Goal: Task Accomplishment & Management: Use online tool/utility

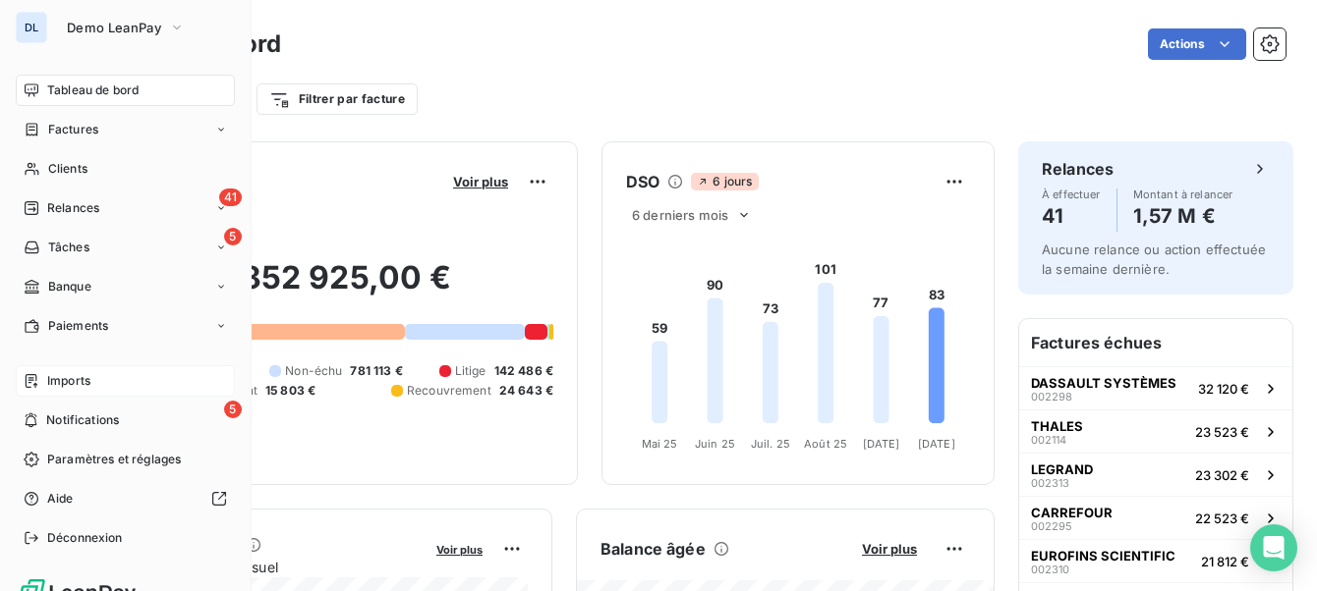
click at [74, 381] on span "Imports" at bounding box center [68, 381] width 43 height 18
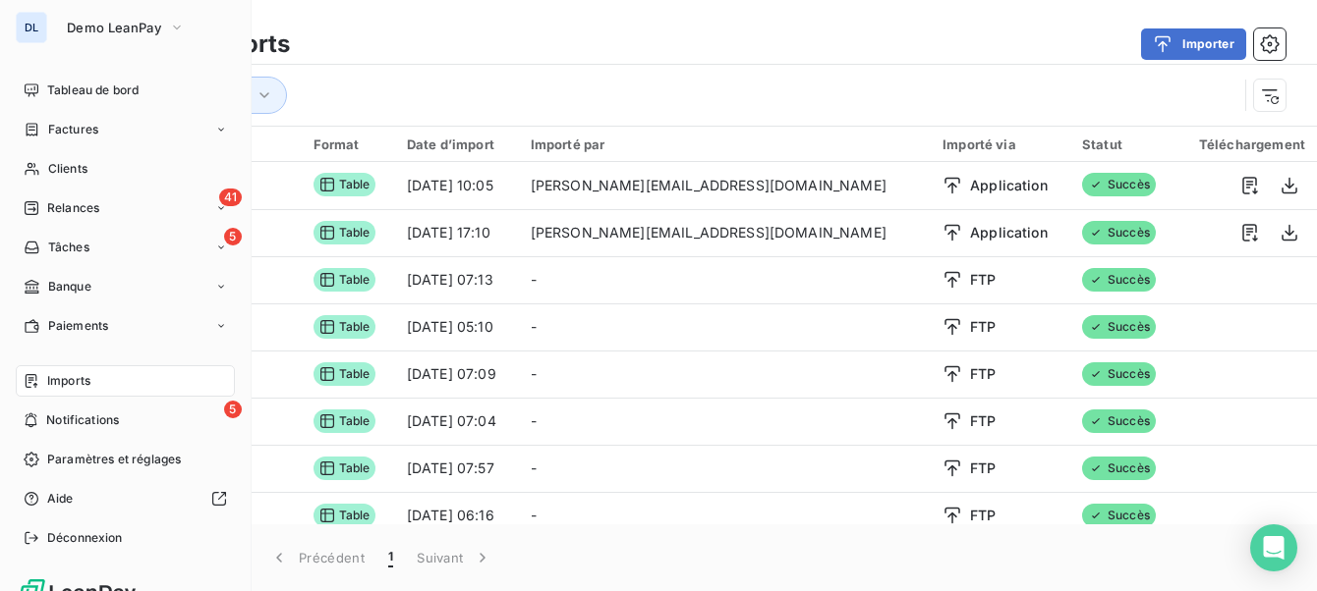
click at [38, 384] on icon at bounding box center [32, 381] width 16 height 16
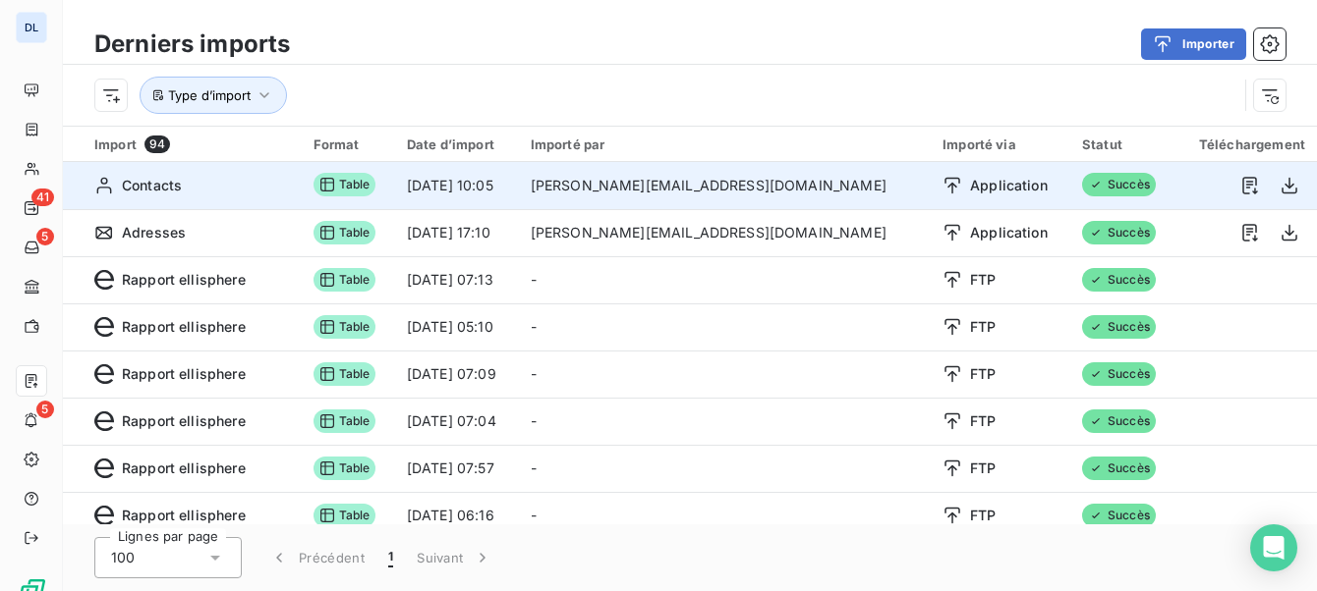
click at [330, 203] on td "Table" at bounding box center [348, 185] width 93 height 47
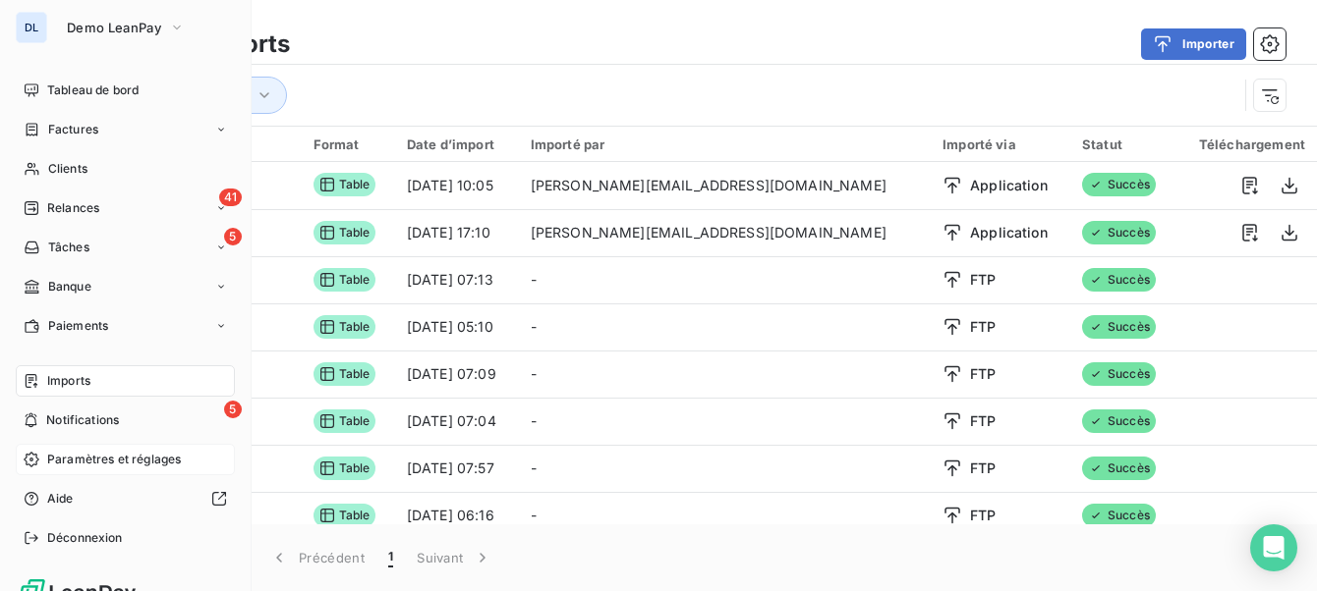
click at [62, 452] on span "Paramètres et réglages" at bounding box center [114, 460] width 134 height 18
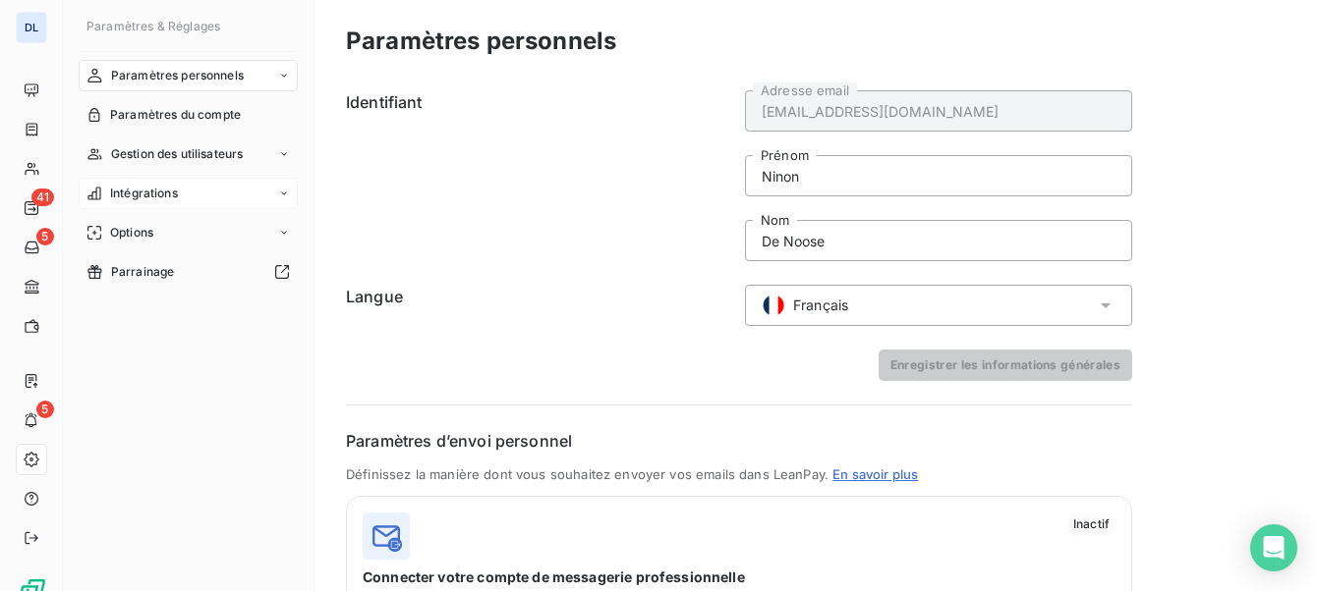
click at [192, 186] on div "Intégrations" at bounding box center [188, 193] width 219 height 31
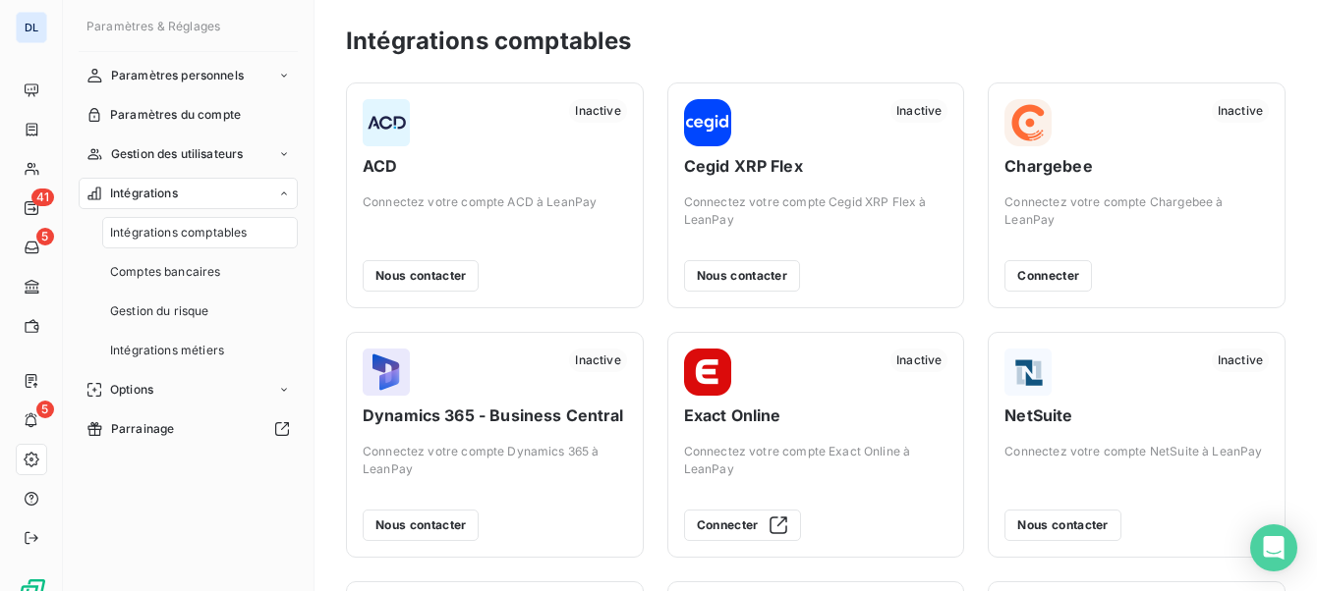
click at [1039, 265] on button "Connecter" at bounding box center [1047, 275] width 87 height 31
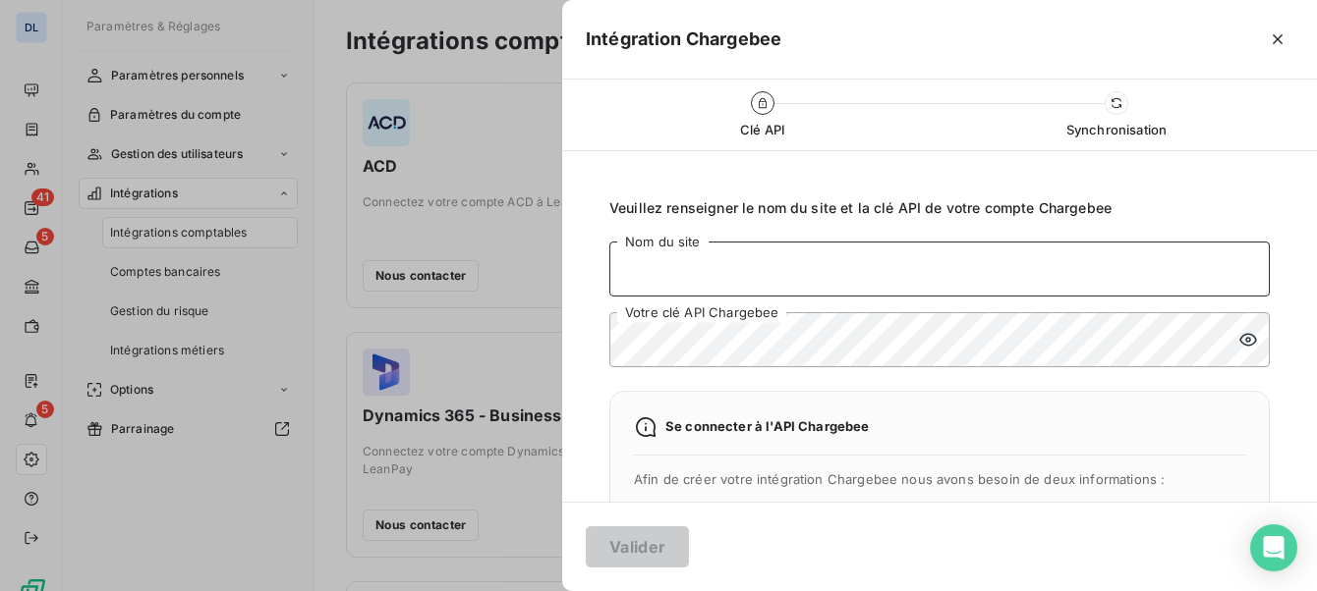
type input "[EMAIL_ADDRESS][DOMAIN_NAME]"
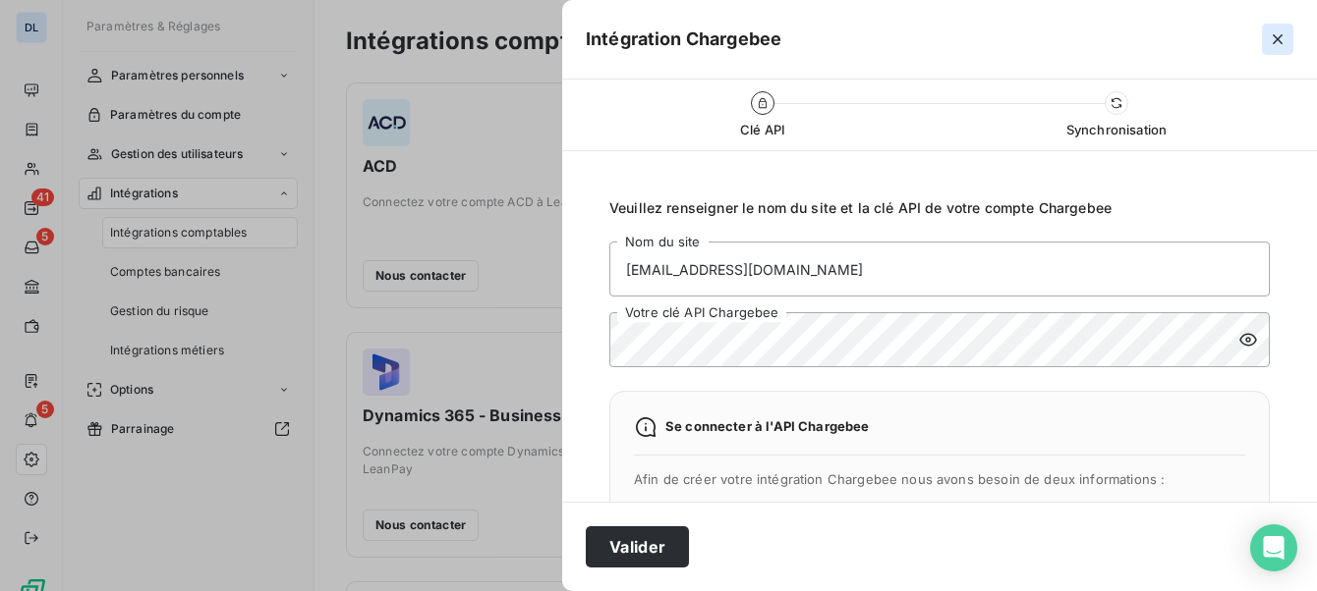
click at [1281, 40] on icon "button" at bounding box center [1277, 39] width 20 height 20
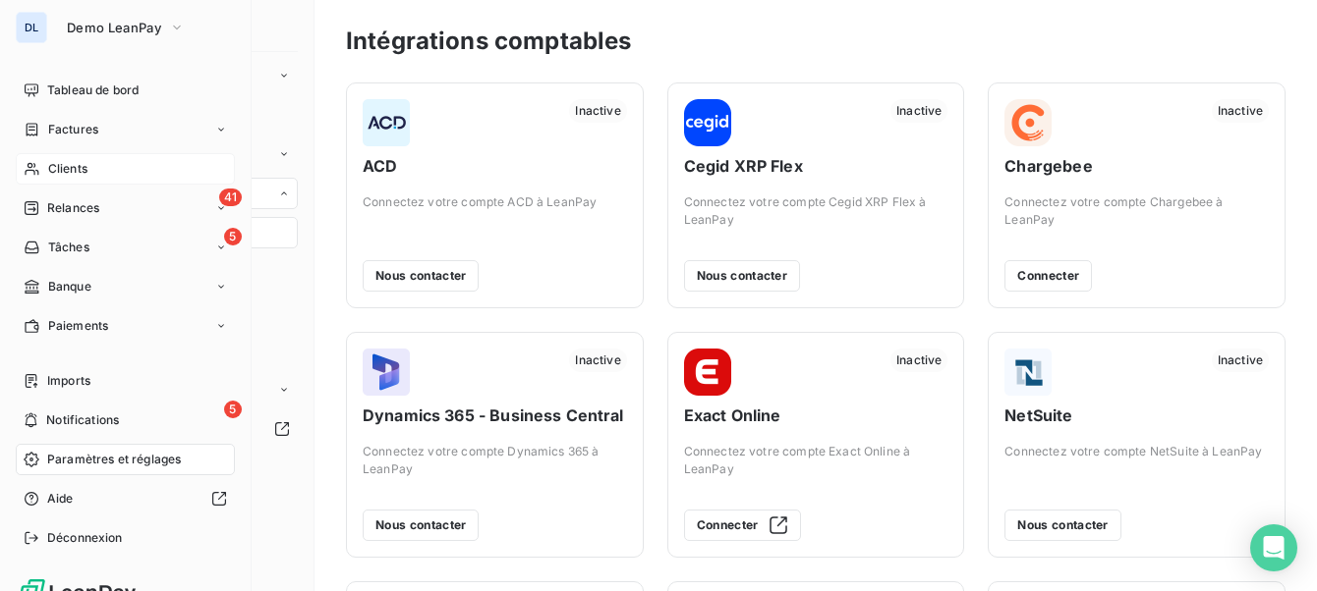
click at [38, 167] on icon at bounding box center [32, 169] width 17 height 16
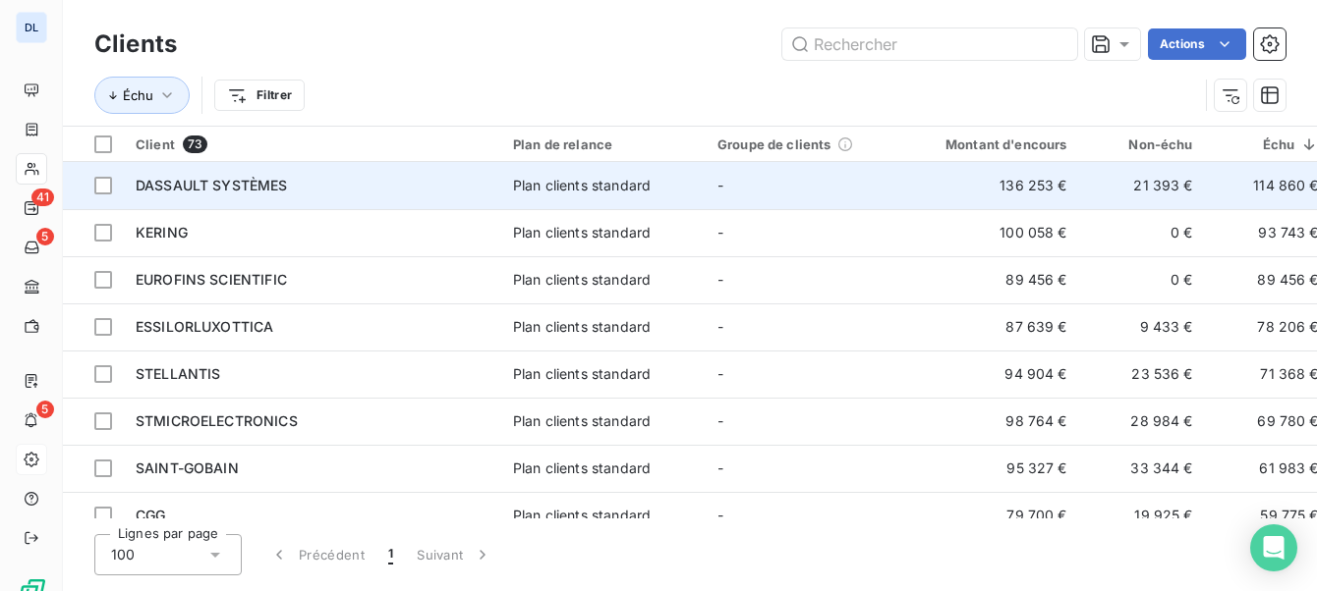
click at [442, 187] on div "DASSAULT SYSTÈMES" at bounding box center [313, 186] width 354 height 20
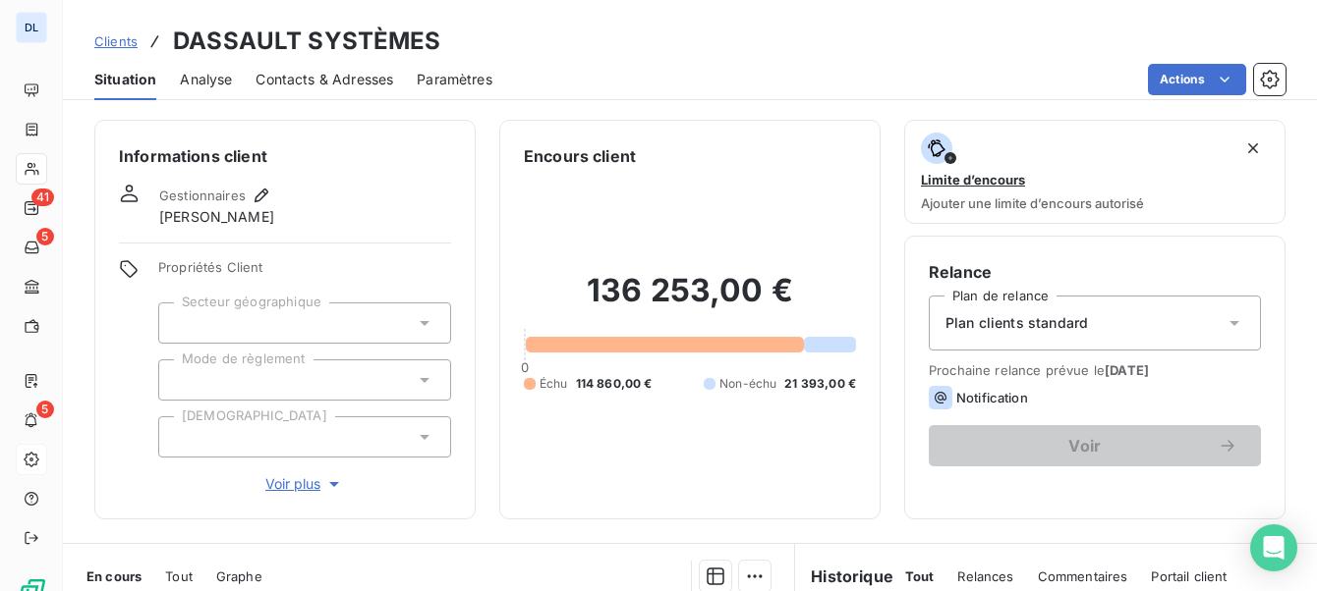
click at [379, 78] on span "Contacts & Adresses" at bounding box center [324, 80] width 138 height 20
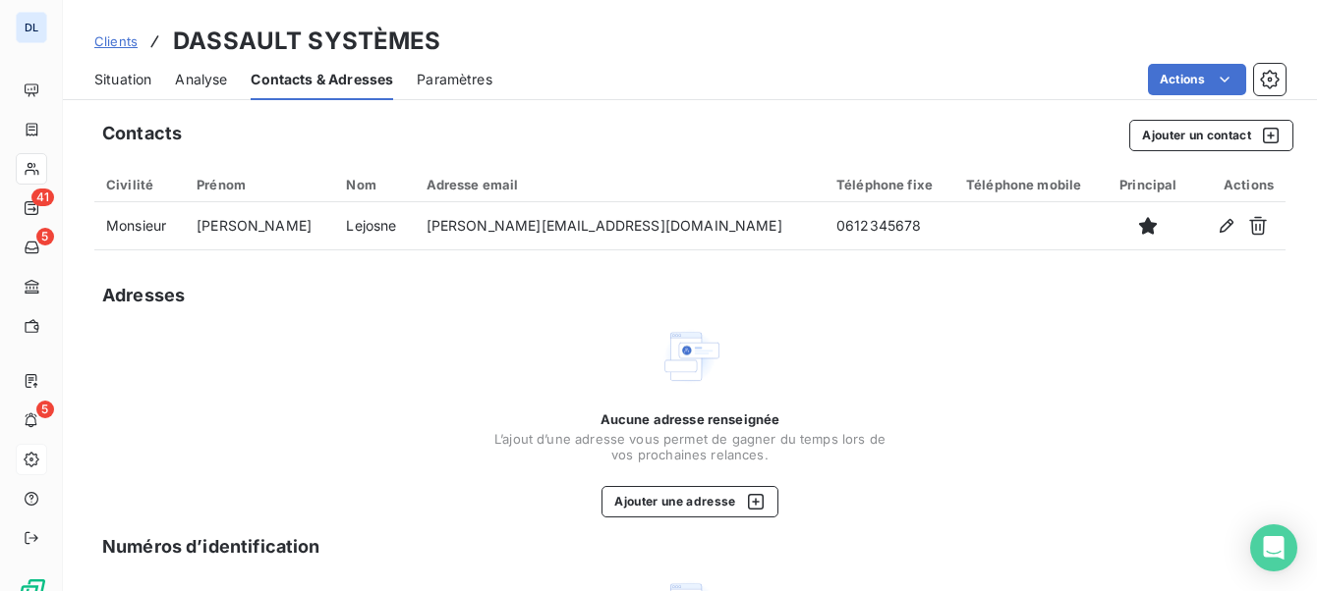
click at [119, 84] on span "Situation" at bounding box center [122, 80] width 57 height 20
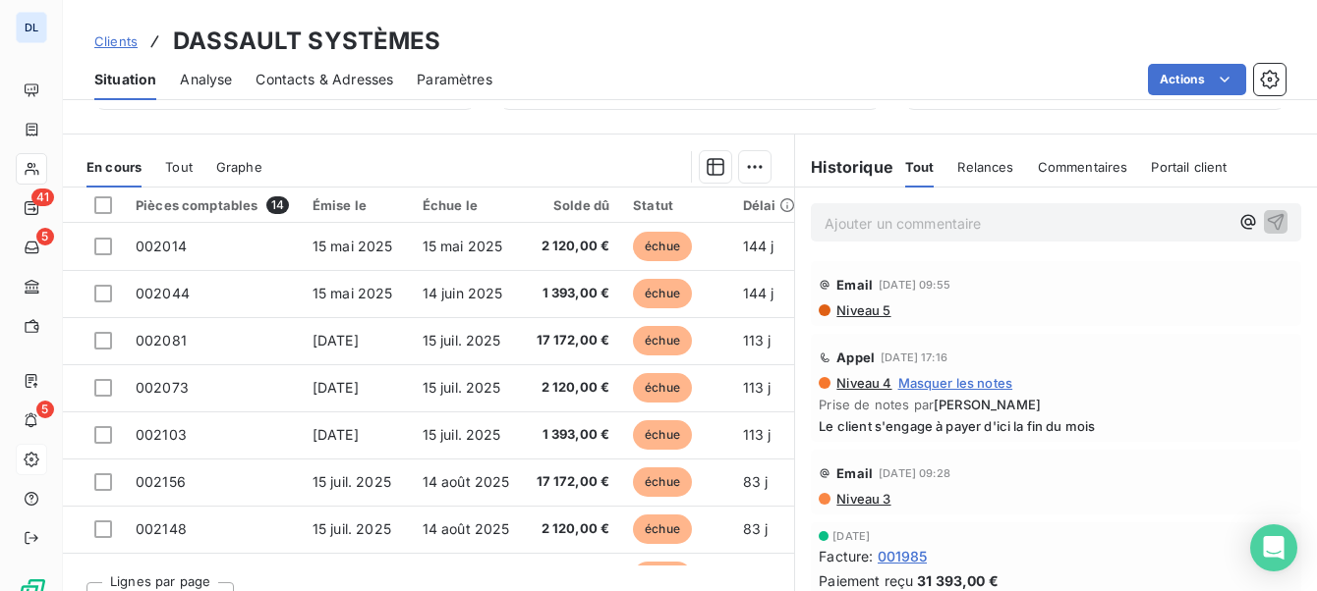
scroll to position [416, 0]
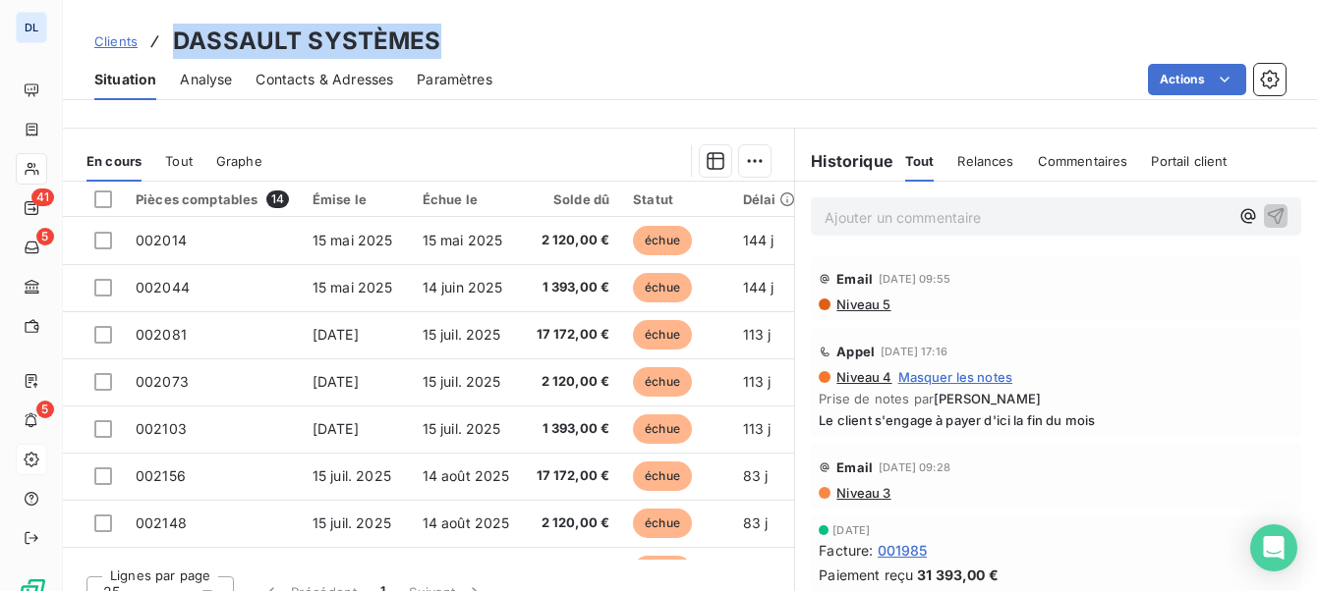
drag, startPoint x: 442, startPoint y: 41, endPoint x: 262, endPoint y: 2, distance: 184.0
click at [262, 2] on div "Clients DASSAULT SYSTÈMES Situation Analyse Contacts & Adresses Paramètres Acti…" at bounding box center [690, 50] width 1254 height 100
click at [326, 79] on span "Contacts & Adresses" at bounding box center [324, 80] width 138 height 20
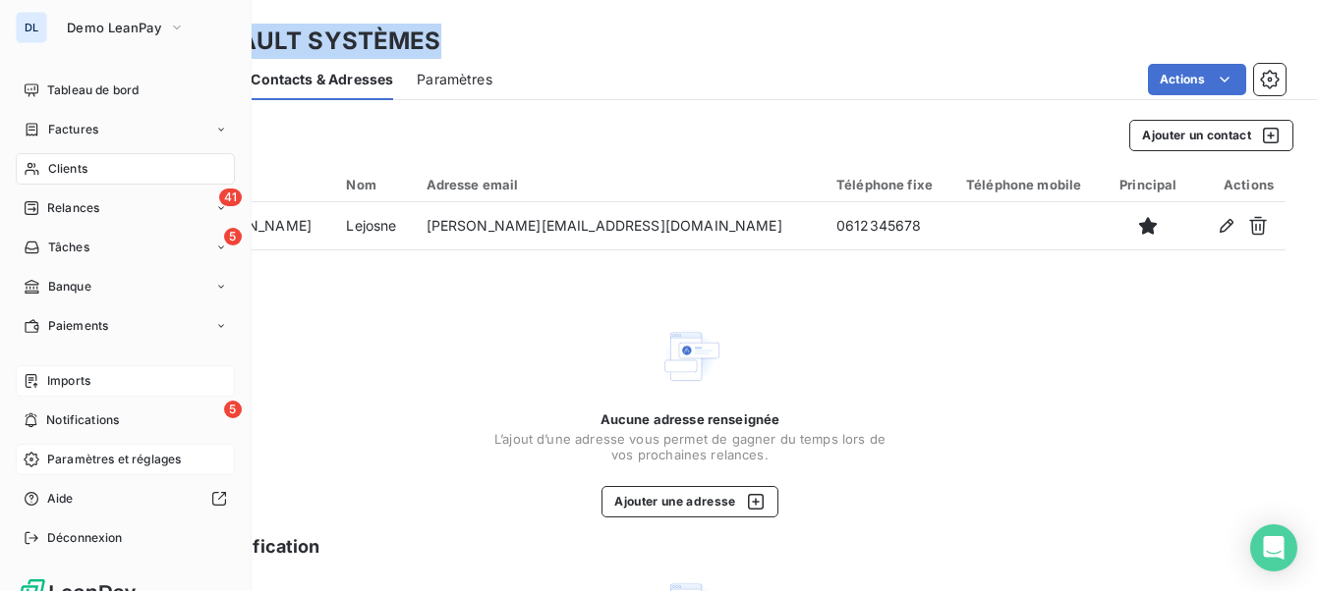
click at [28, 379] on icon at bounding box center [32, 381] width 12 height 14
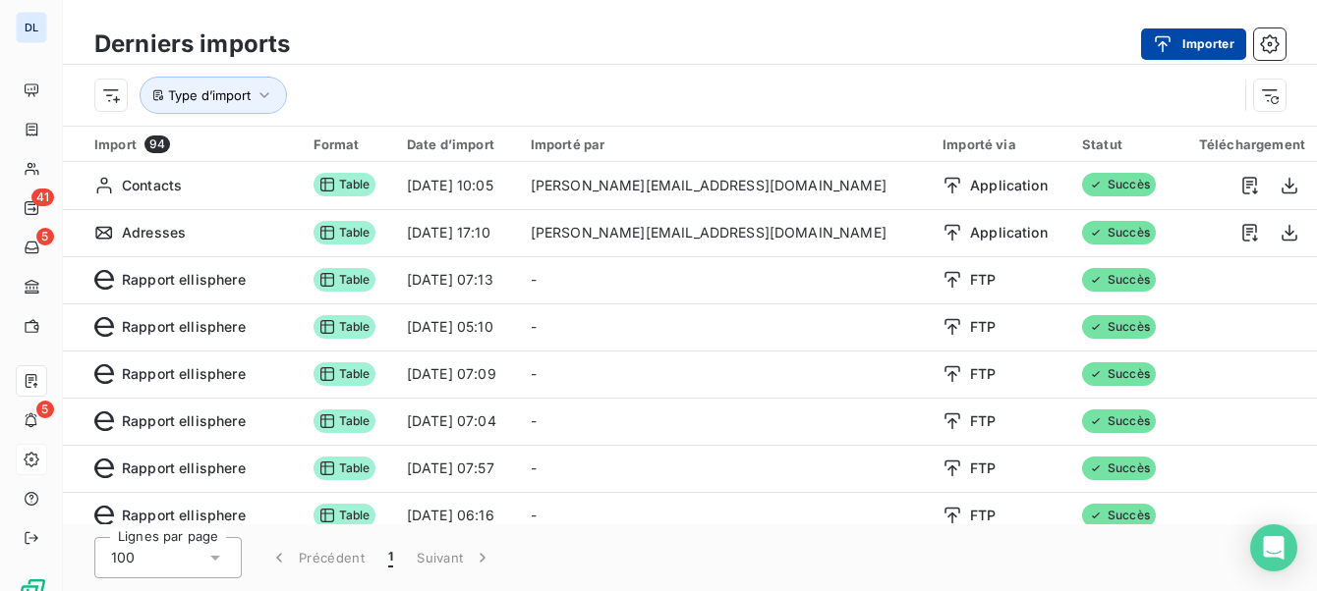
click at [1215, 47] on button "Importer" at bounding box center [1193, 43] width 105 height 31
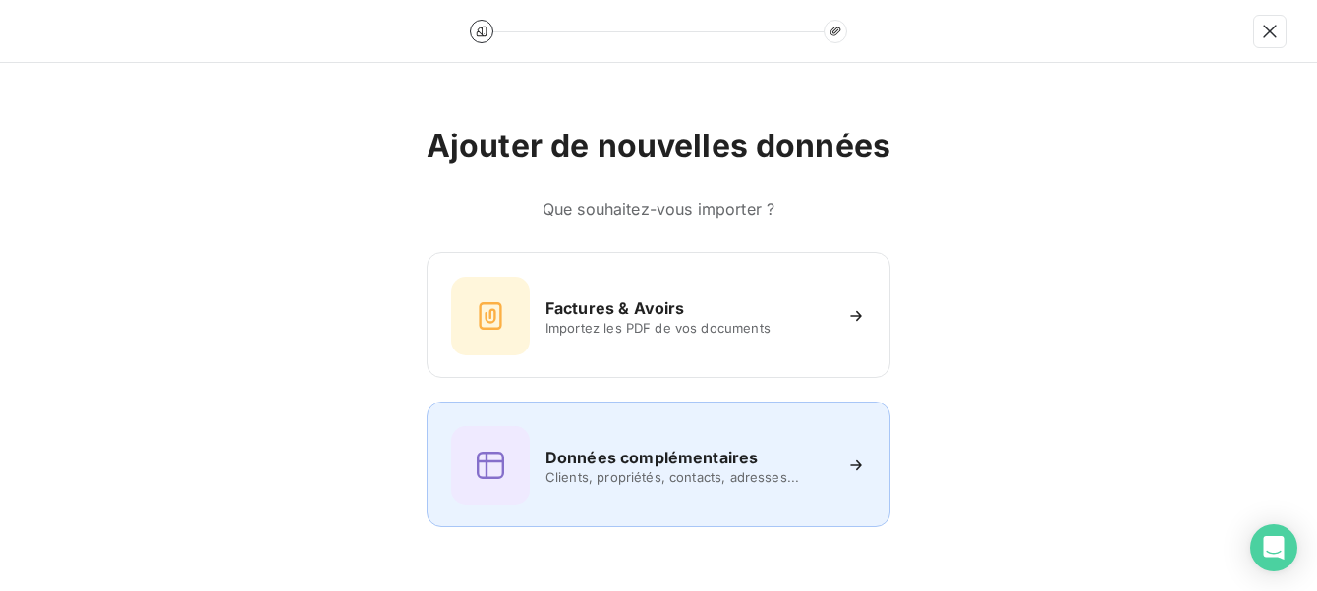
click at [612, 456] on h6 "Données complémentaires" at bounding box center [651, 458] width 212 height 24
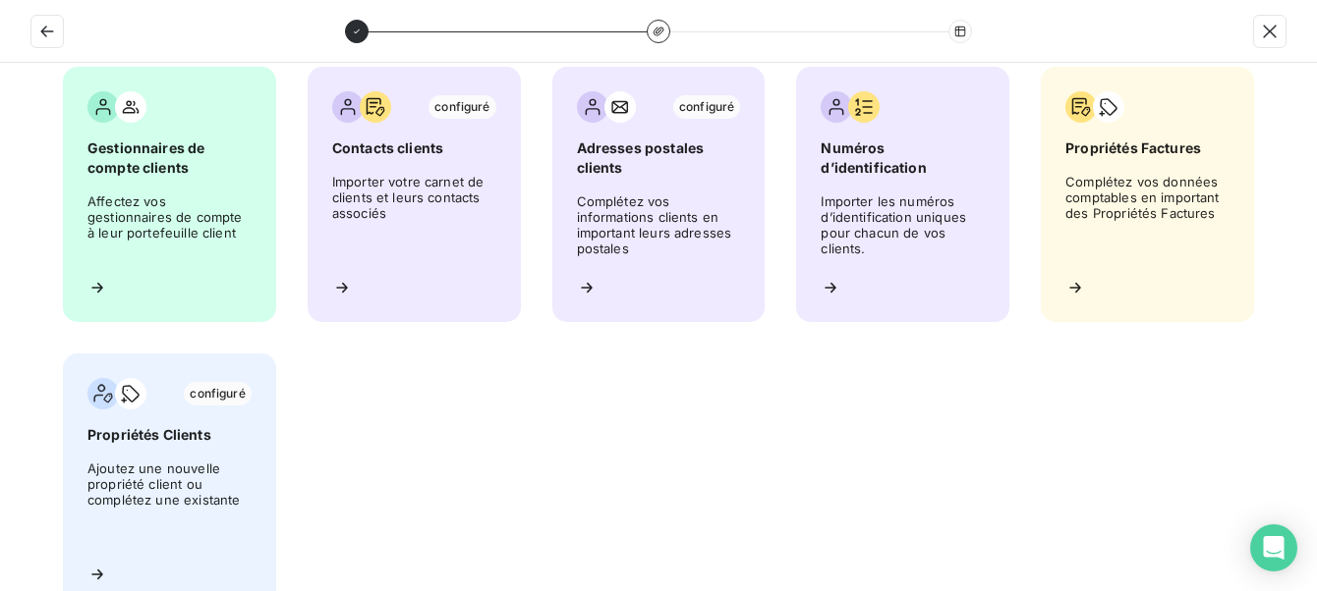
scroll to position [113, 0]
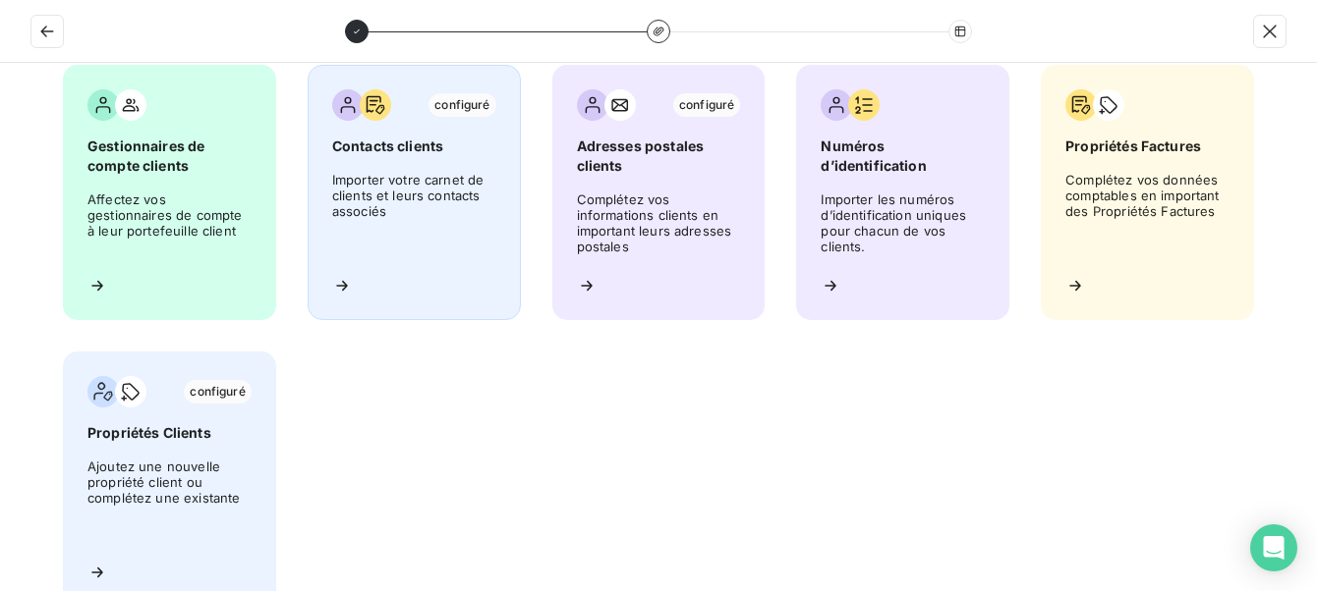
click at [431, 249] on span "Importer votre carnet de clients et leurs contacts associés" at bounding box center [414, 216] width 164 height 88
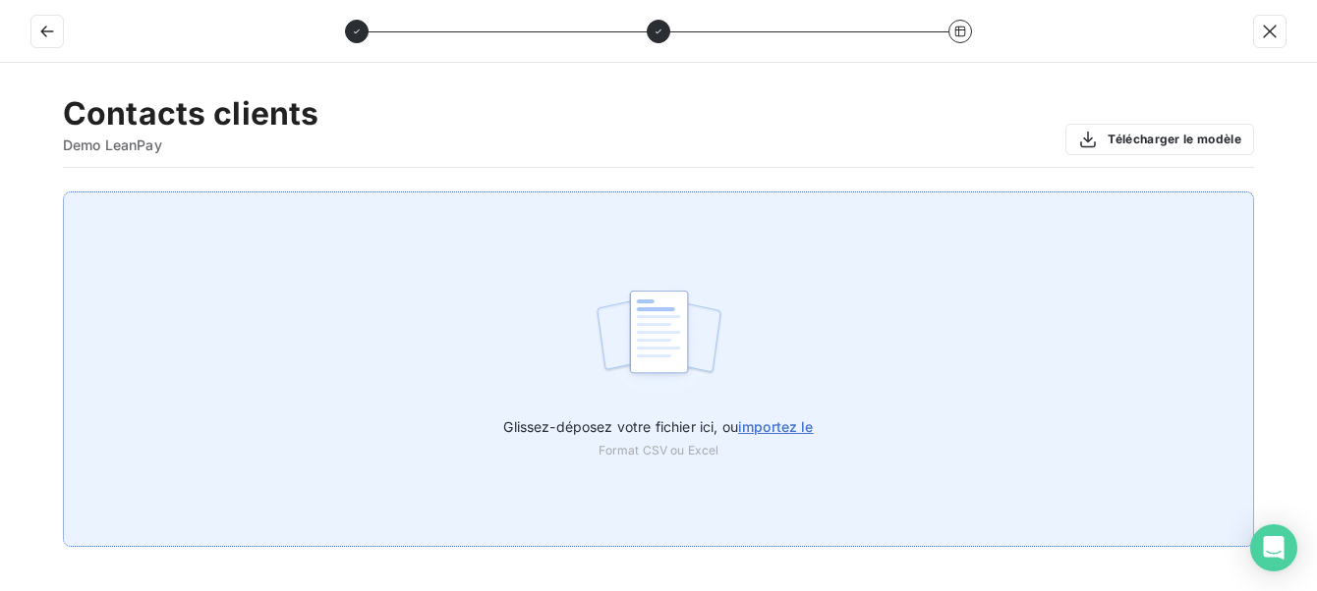
click at [770, 442] on div "Glissez-déposez votre fichier ici, ou importez le Format CSV ou Excel" at bounding box center [657, 432] width 309 height 54
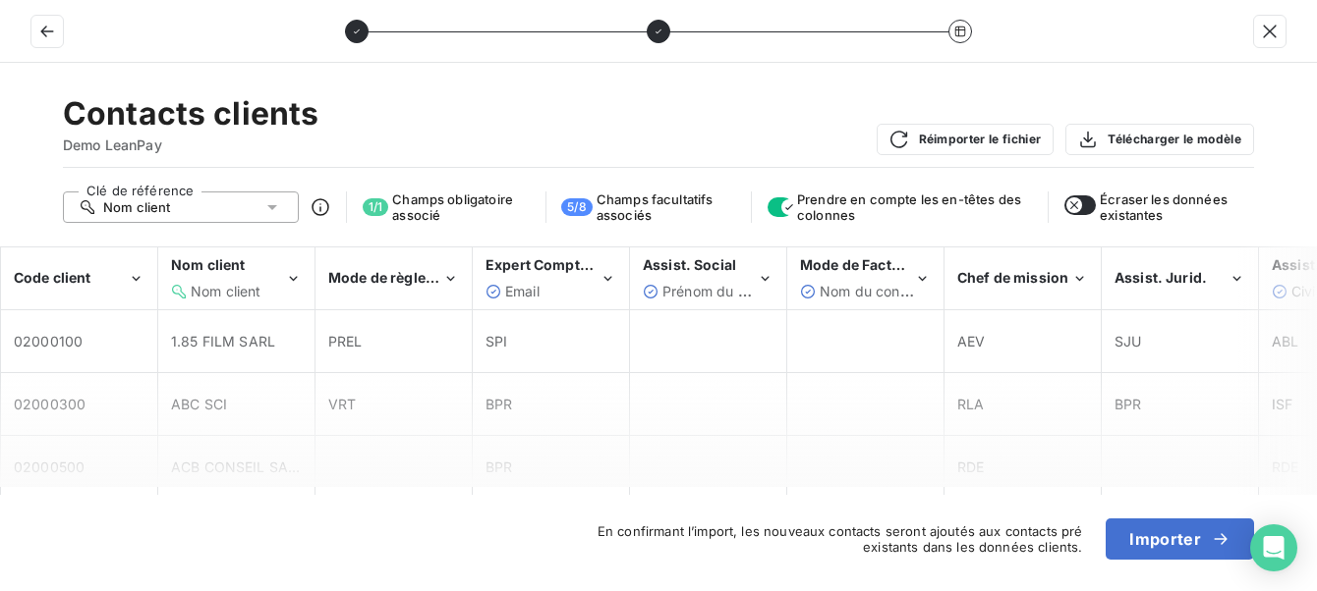
click at [263, 199] on icon at bounding box center [272, 207] width 20 height 20
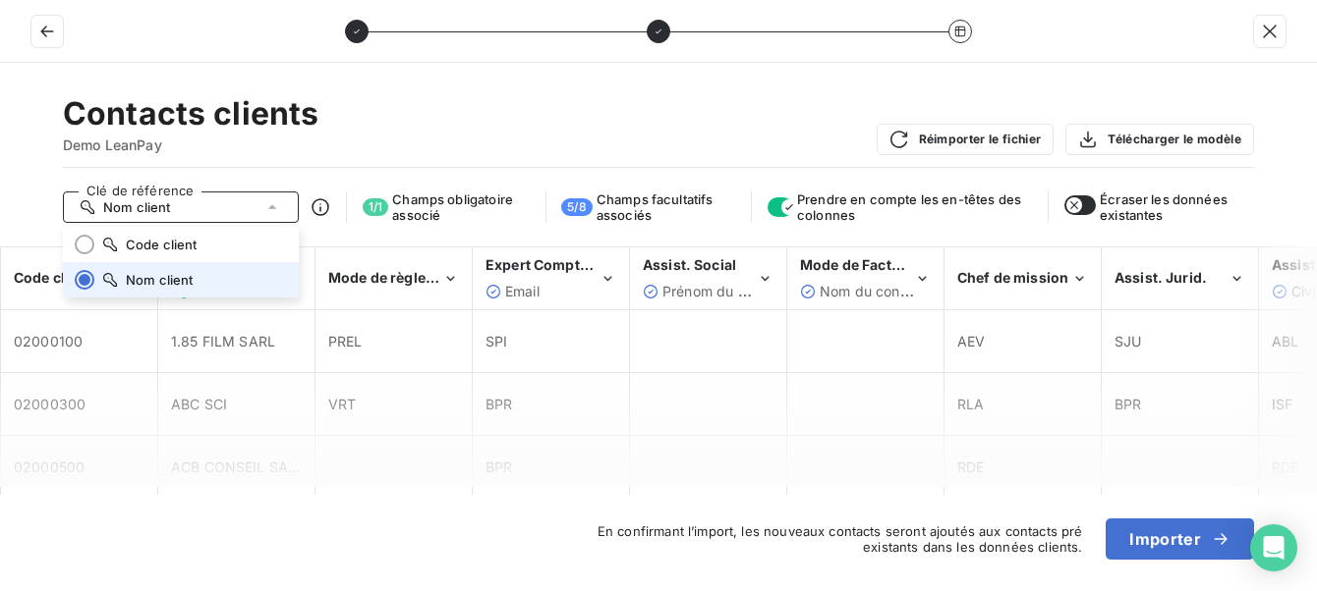
click at [190, 279] on span "Nom client" at bounding box center [160, 280] width 68 height 16
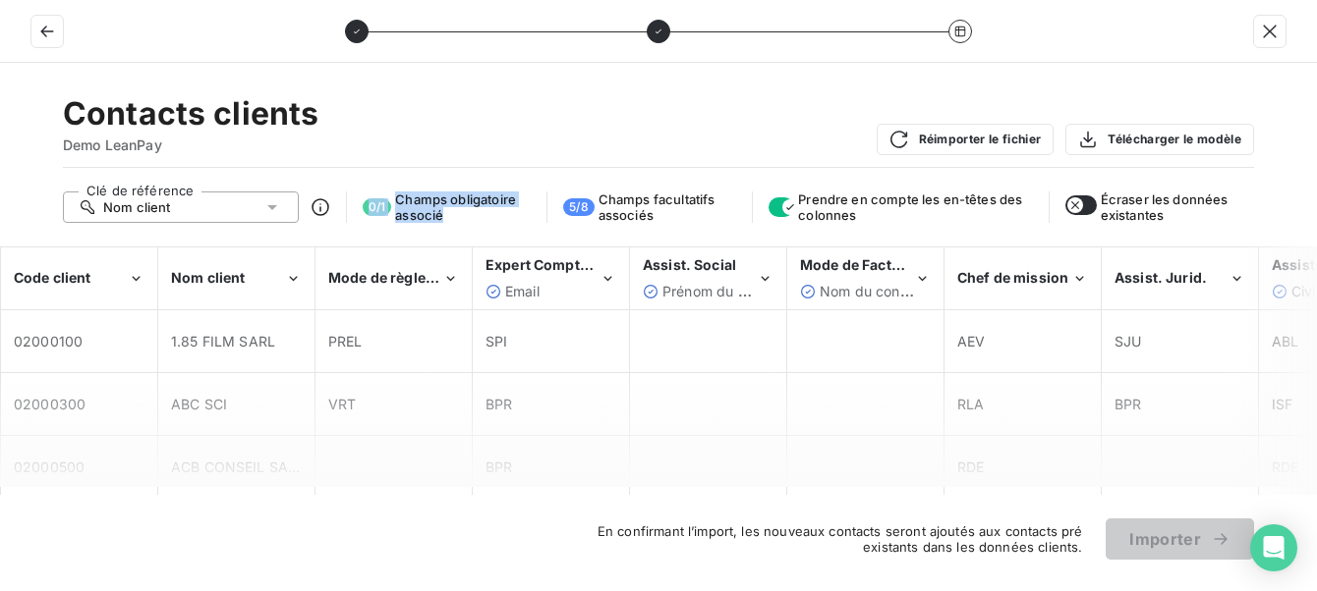
drag, startPoint x: 442, startPoint y: 213, endPoint x: 374, endPoint y: 190, distance: 71.8
click at [374, 190] on div "Contacts clients Demo LeanPay Réimporter le fichier Télécharger le modèle Clé d…" at bounding box center [658, 327] width 1317 height 529
click at [255, 273] on div "Nom client" at bounding box center [228, 278] width 114 height 20
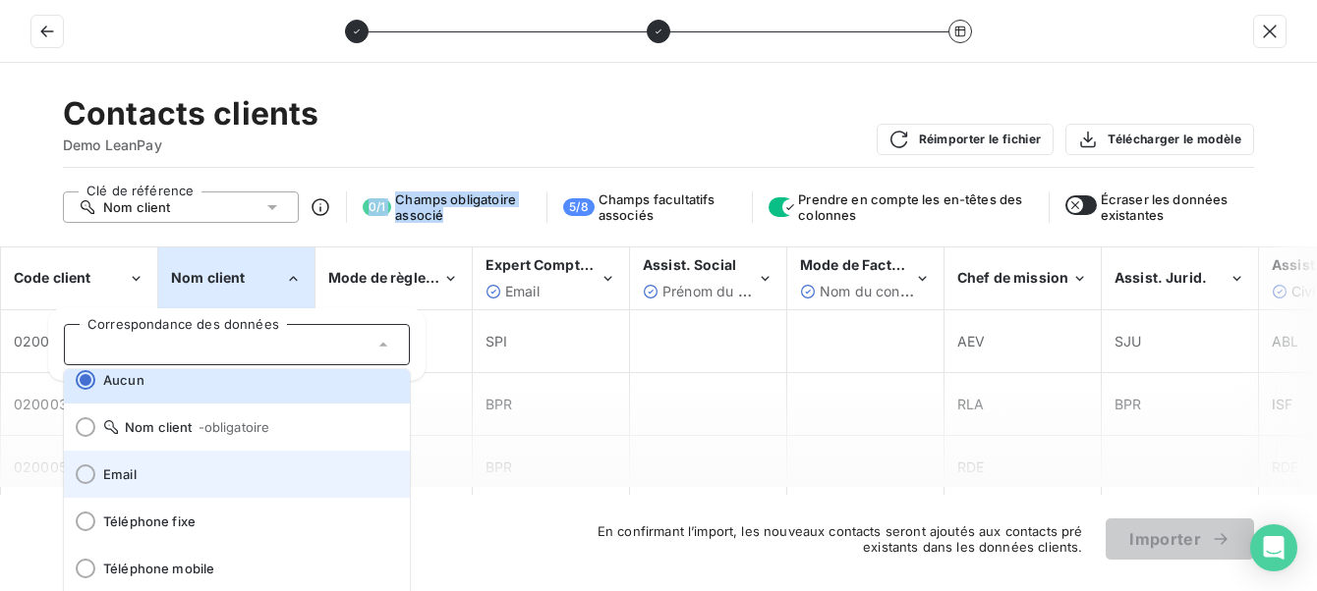
scroll to position [0, 0]
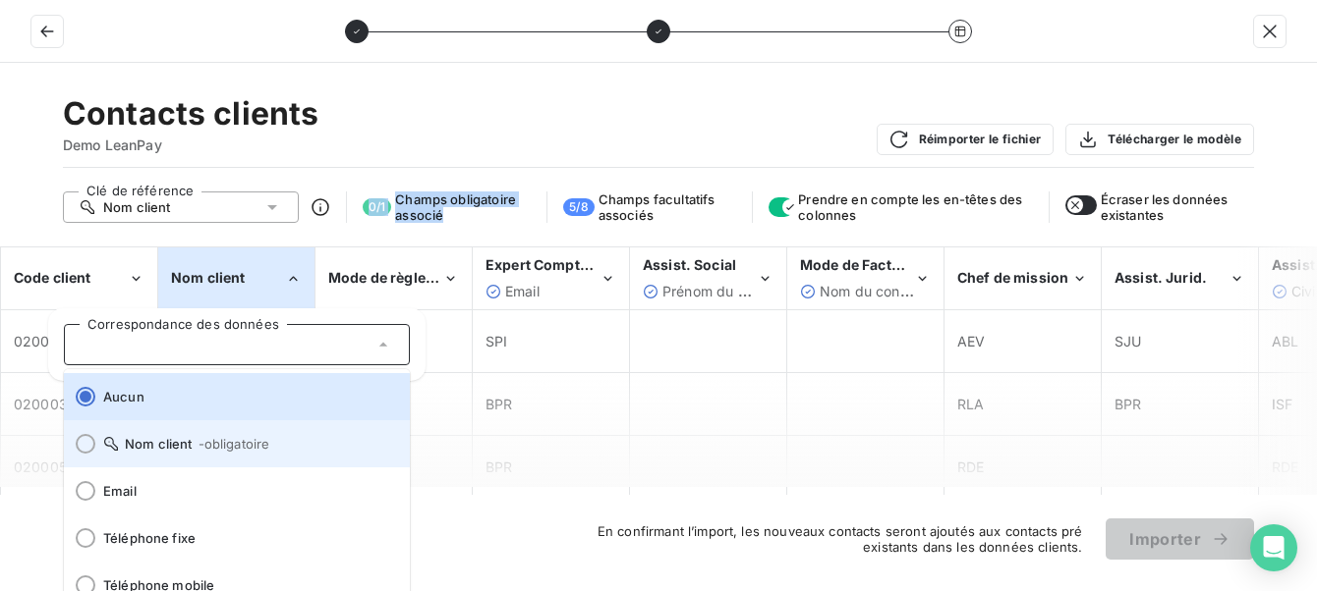
click at [82, 447] on div at bounding box center [86, 444] width 20 height 20
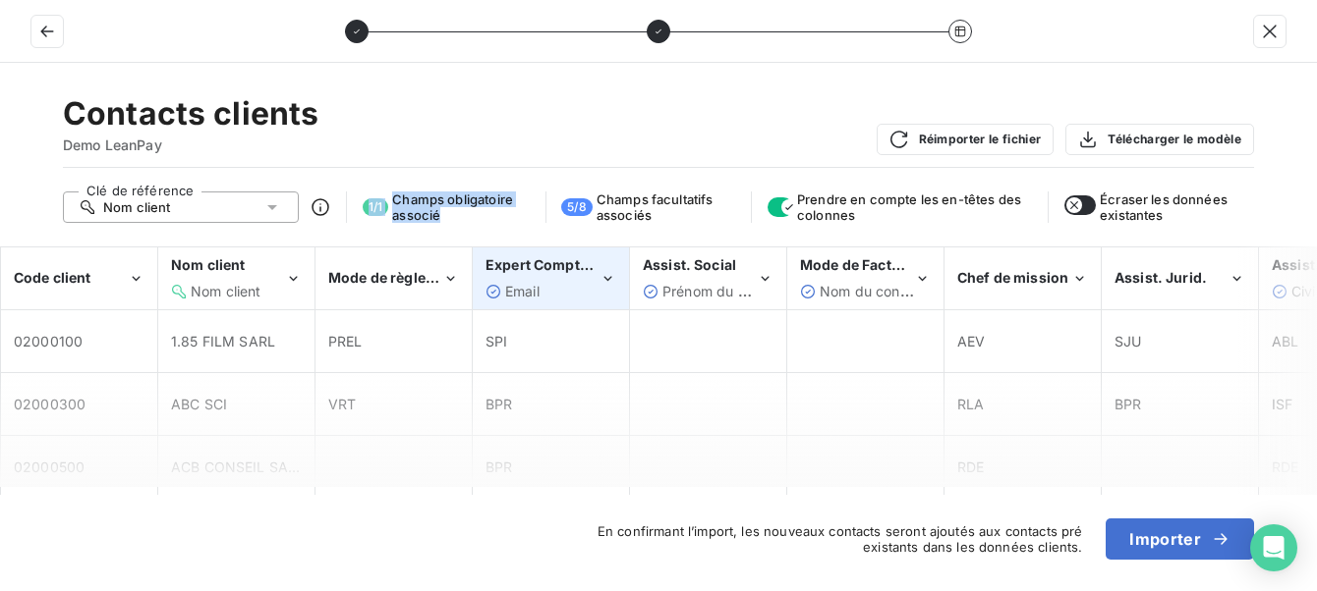
click at [537, 290] on span "Email" at bounding box center [522, 291] width 34 height 17
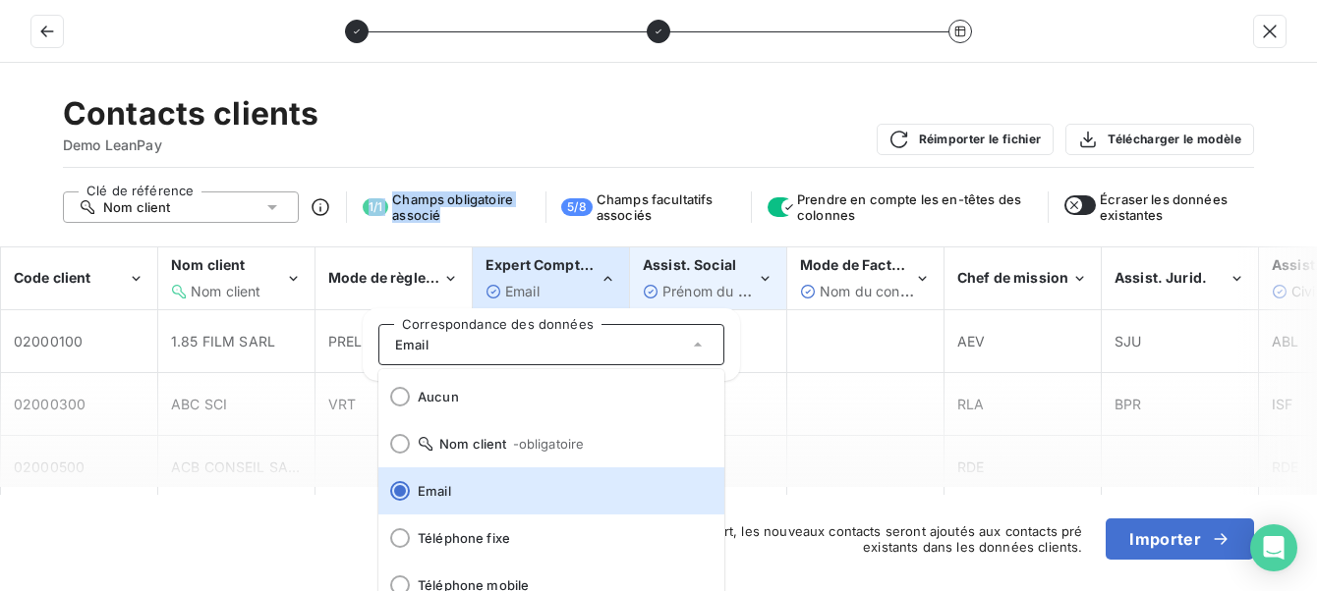
click at [753, 274] on div "Assist. Social" at bounding box center [700, 265] width 114 height 20
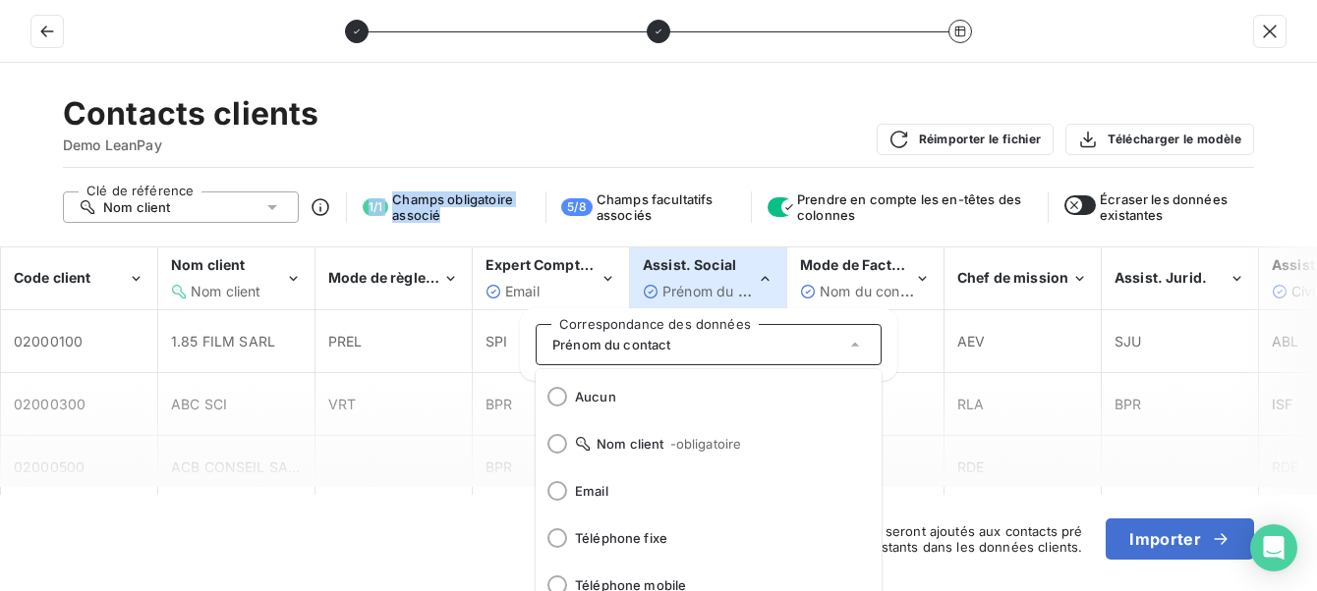
scroll to position [98, 0]
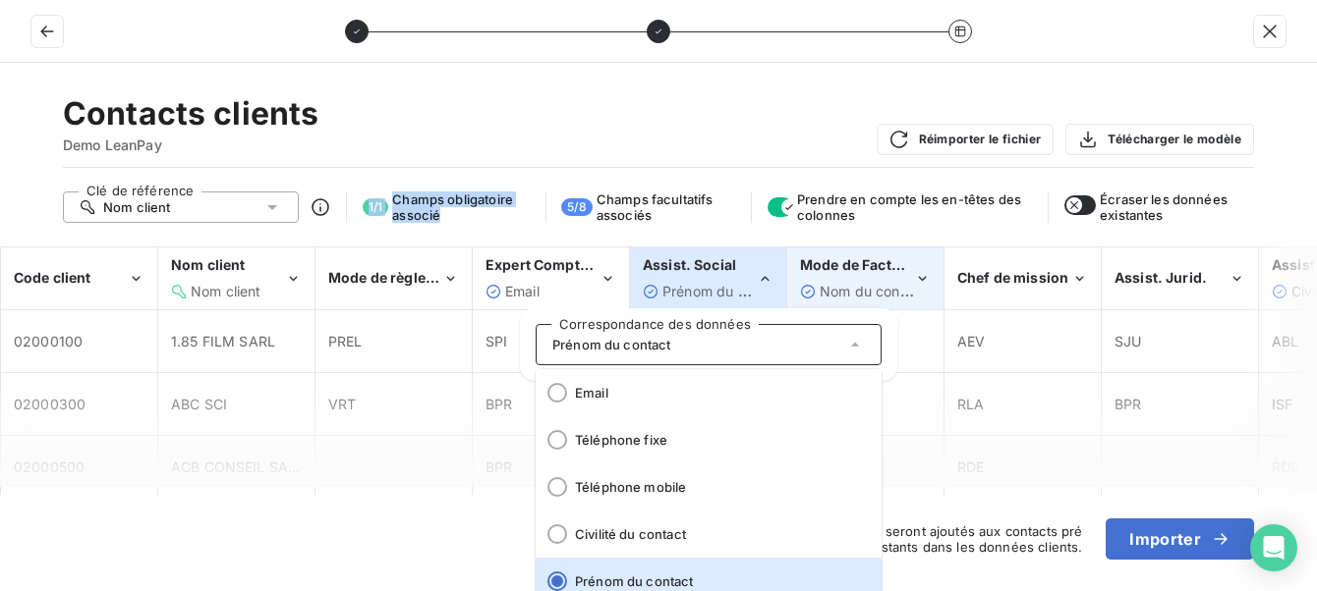
click at [871, 276] on div "Mode de Facturation Nom du contact" at bounding box center [857, 277] width 114 height 45
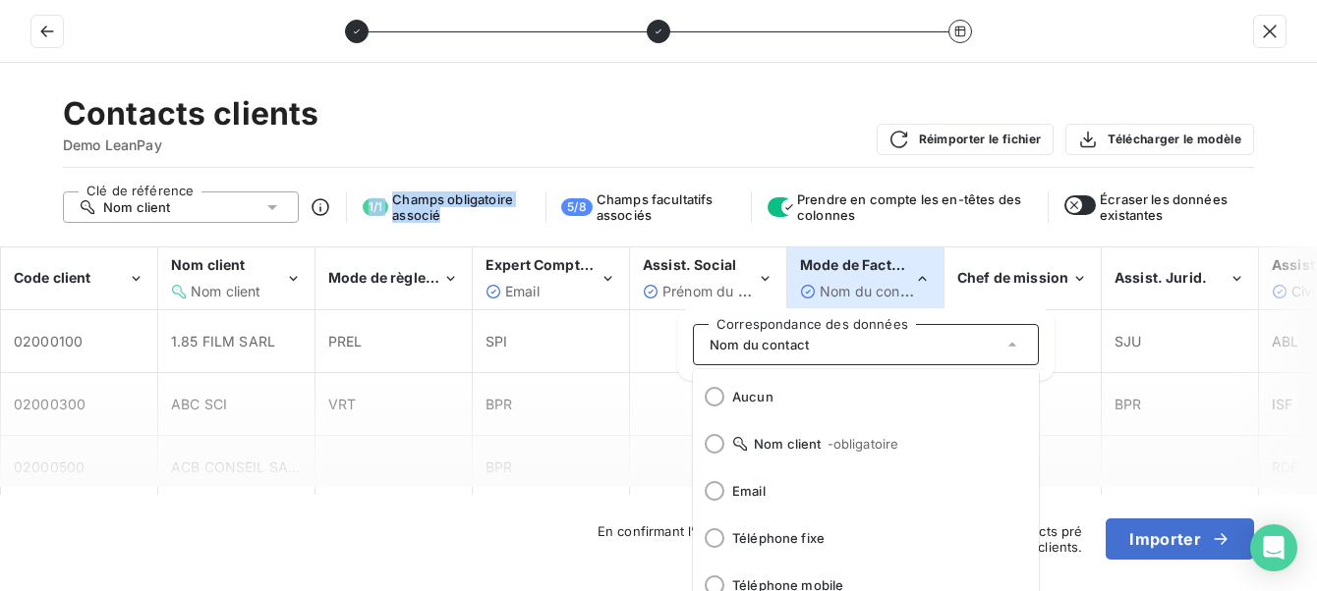
scroll to position [145, 0]
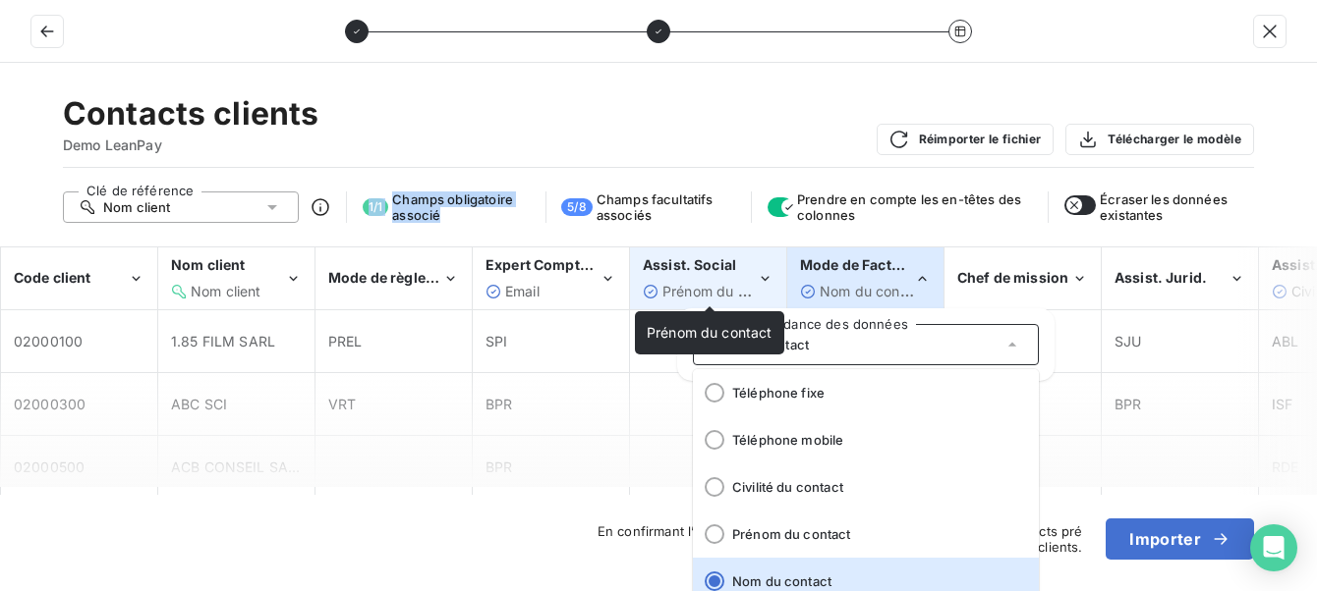
click at [706, 288] on span "Prénom du contact" at bounding box center [725, 291] width 126 height 17
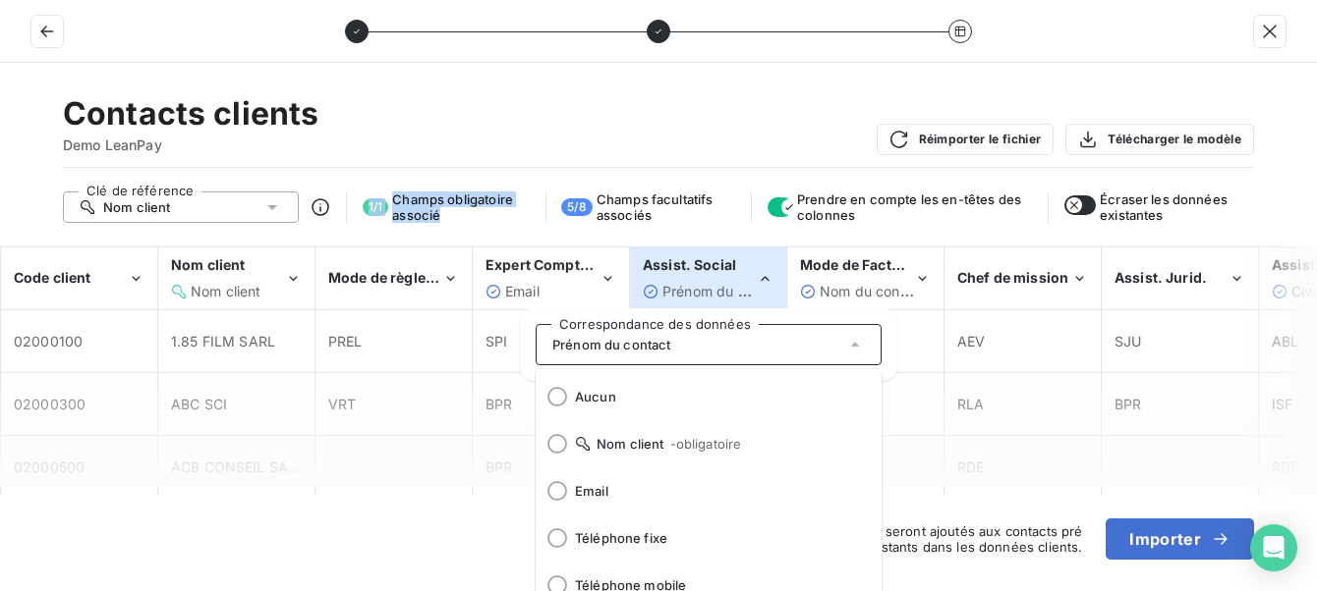
scroll to position [98, 0]
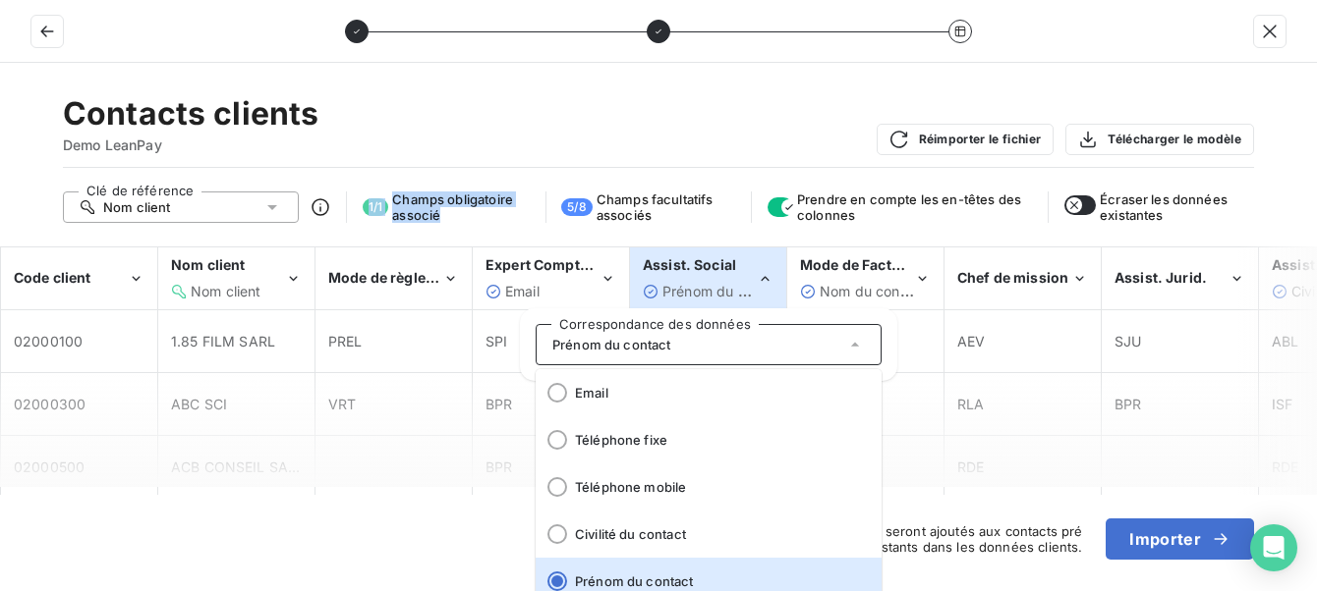
click at [728, 228] on div "Contacts clients Demo LeanPay Réimporter le fichier Télécharger le modèle Clé d…" at bounding box center [658, 327] width 1317 height 529
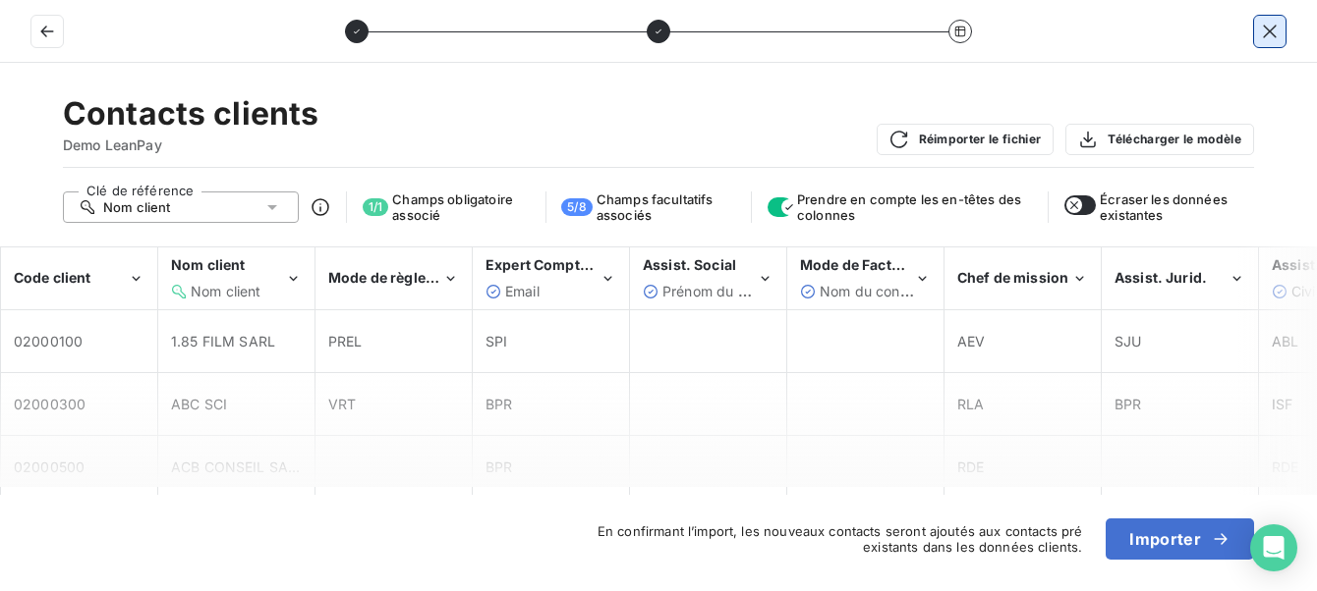
click at [1260, 20] on button "button" at bounding box center [1269, 31] width 31 height 31
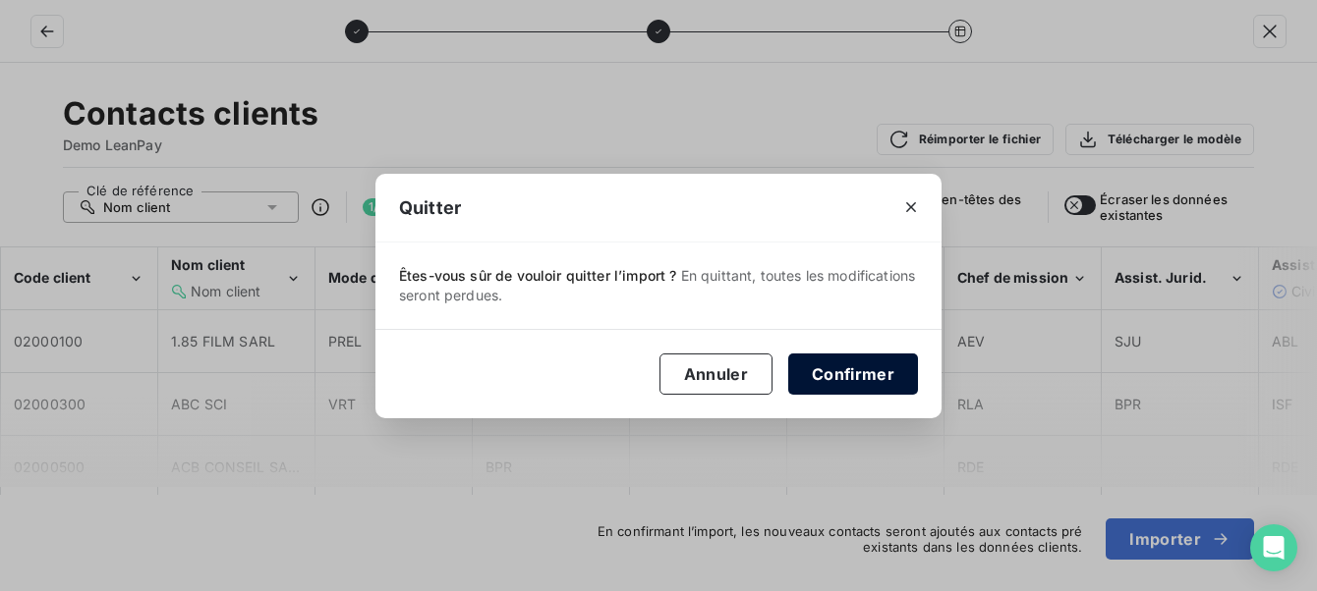
click at [876, 369] on button "Confirmer" at bounding box center [853, 374] width 130 height 41
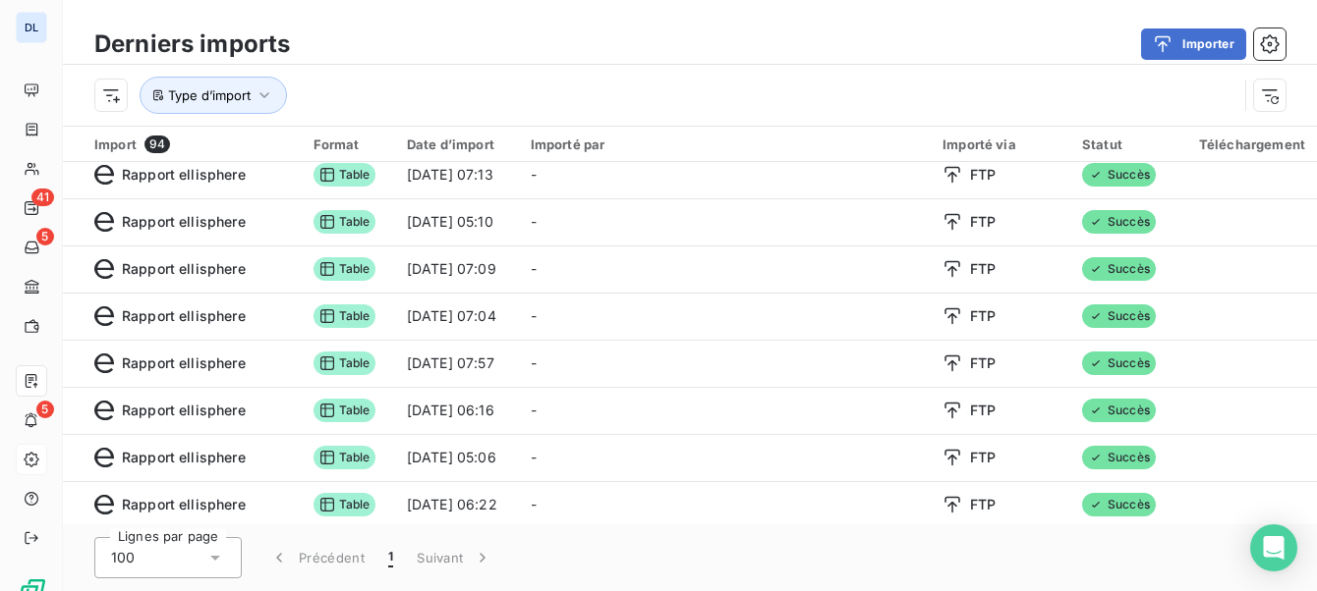
scroll to position [0, 0]
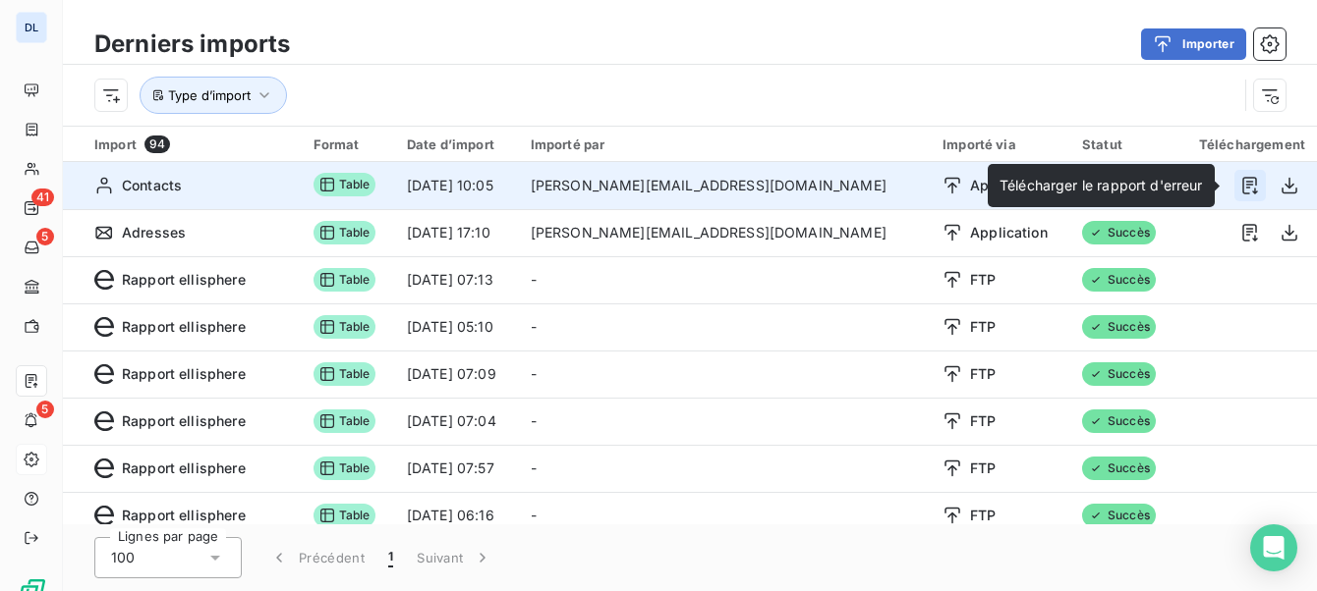
click at [1253, 191] on button "button" at bounding box center [1249, 185] width 31 height 31
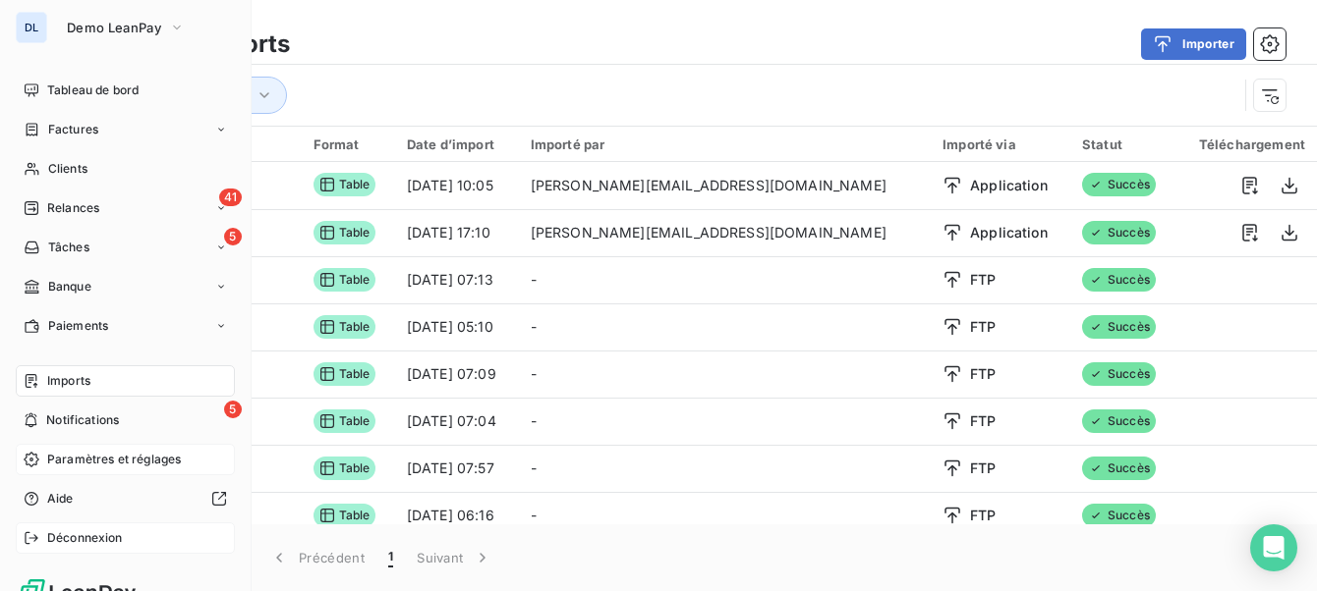
click at [59, 539] on span "Déconnexion" at bounding box center [85, 539] width 76 height 18
